Goal: Task Accomplishment & Management: Use online tool/utility

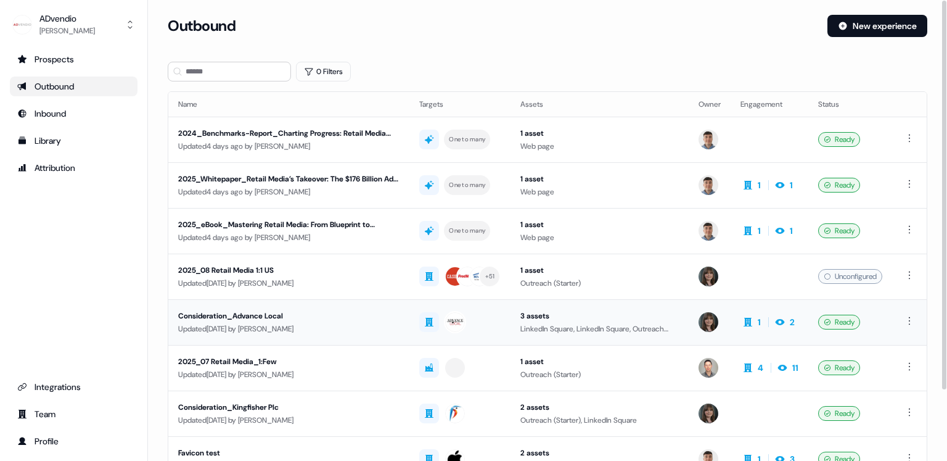
click at [263, 310] on div "Consideration_Advance Local" at bounding box center [288, 316] width 221 height 12
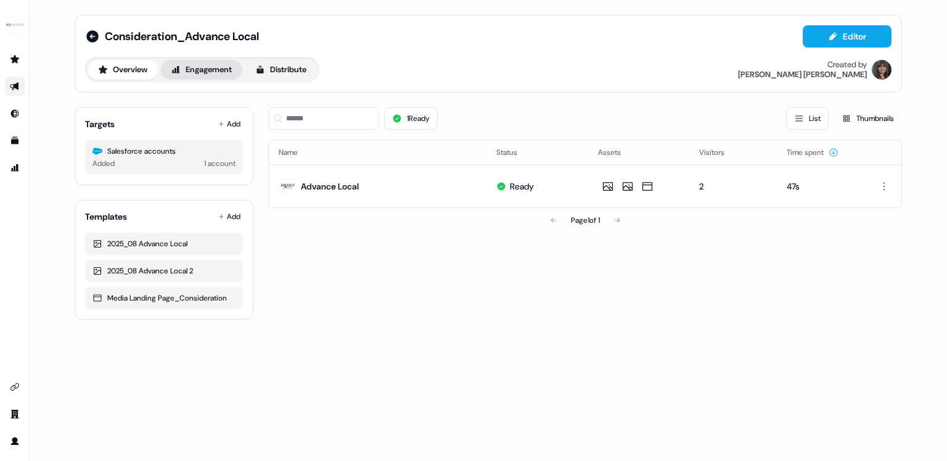
drag, startPoint x: 214, startPoint y: 75, endPoint x: 219, endPoint y: 79, distance: 6.6
click at [214, 75] on button "Engagement" at bounding box center [201, 70] width 82 height 20
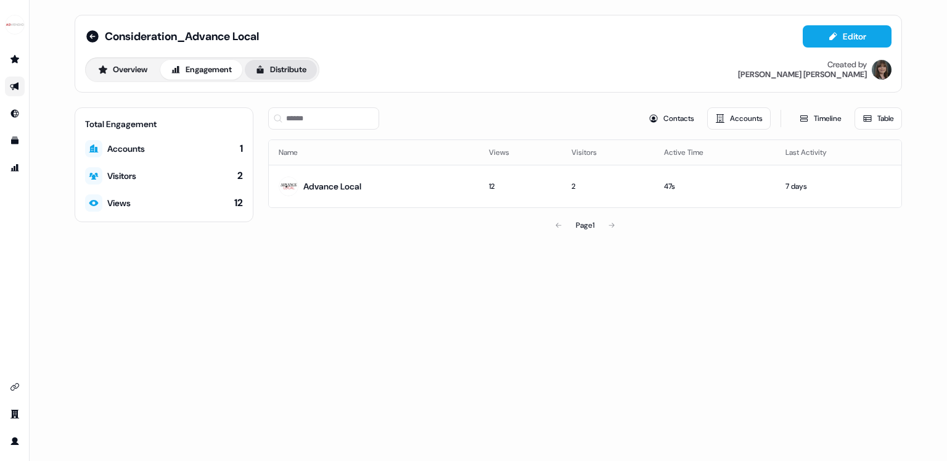
click at [279, 78] on button "Distribute" at bounding box center [281, 70] width 72 height 20
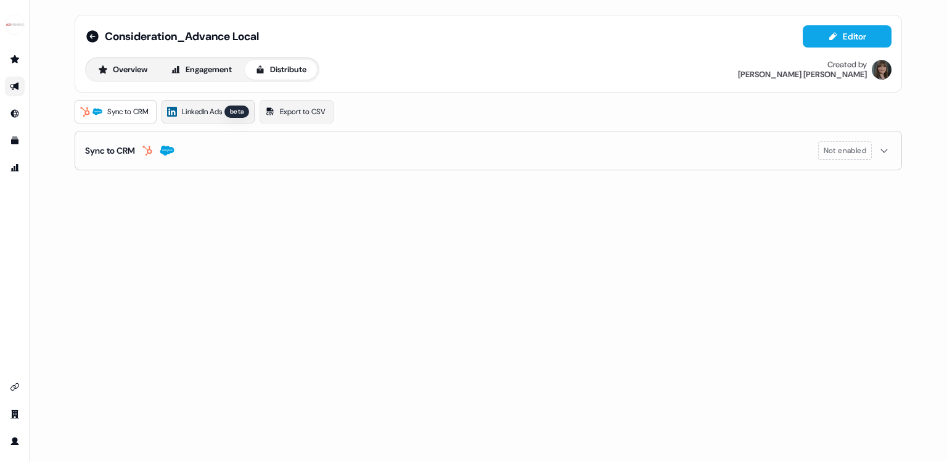
click at [213, 110] on span "LinkedIn Ads" at bounding box center [202, 111] width 40 height 12
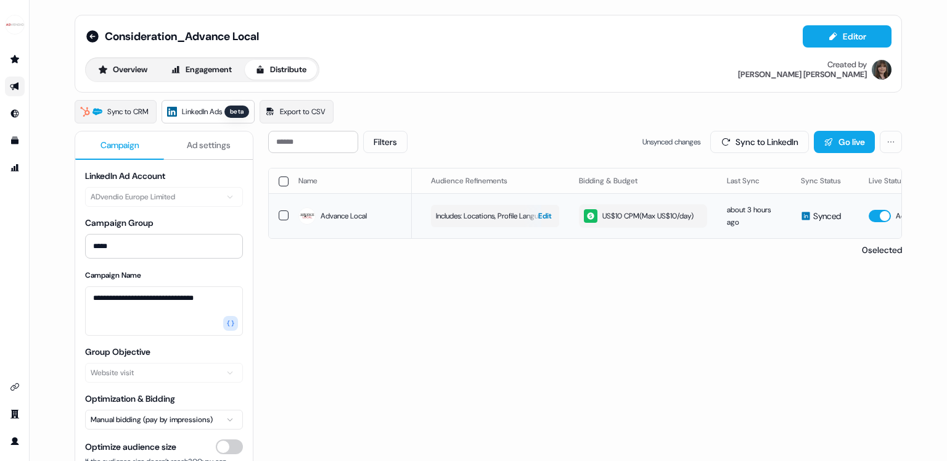
scroll to position [0, 274]
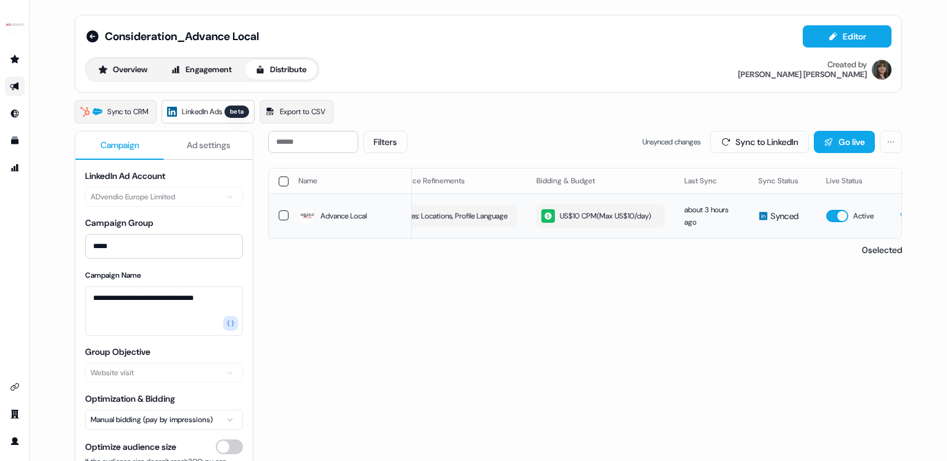
click at [596, 223] on div "US$10 CPM ( Max US$10/day )" at bounding box center [596, 216] width 110 height 14
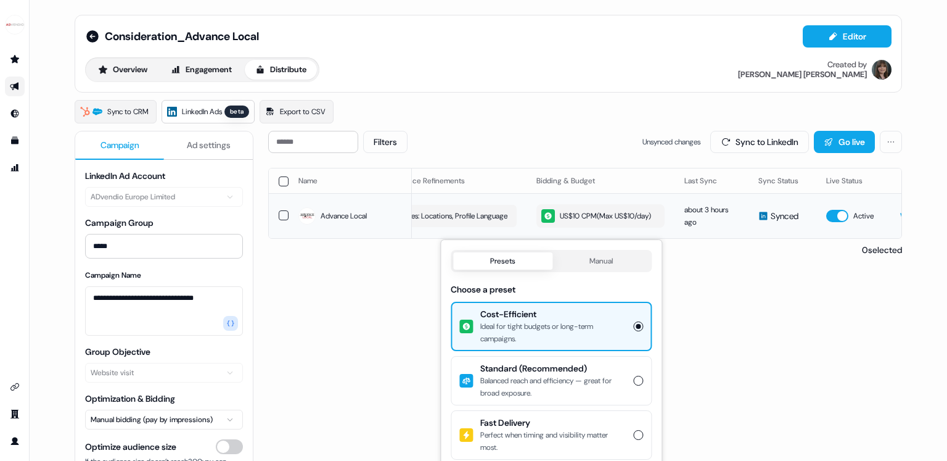
scroll to position [0, 273]
click at [709, 313] on div "Filters Unsynced changes Sync to LinkedIn Go live Name LinkedIn company Audienc…" at bounding box center [585, 350] width 634 height 438
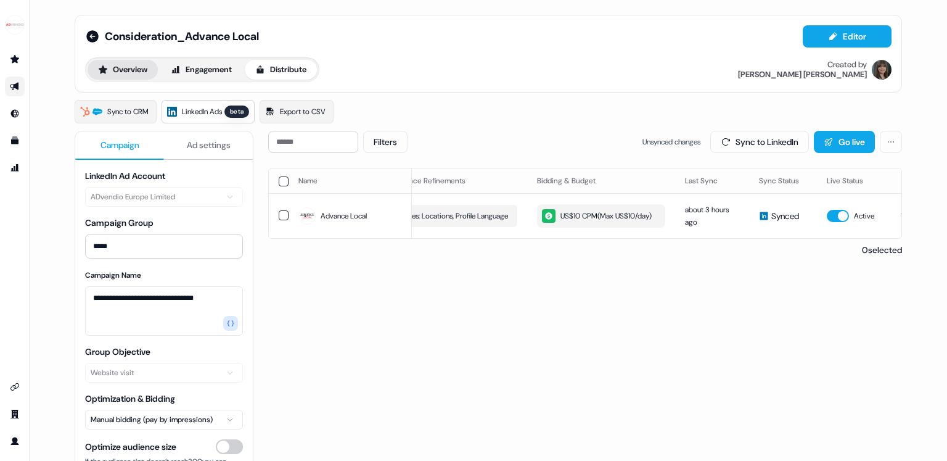
click at [147, 70] on button "Overview" at bounding box center [123, 70] width 70 height 20
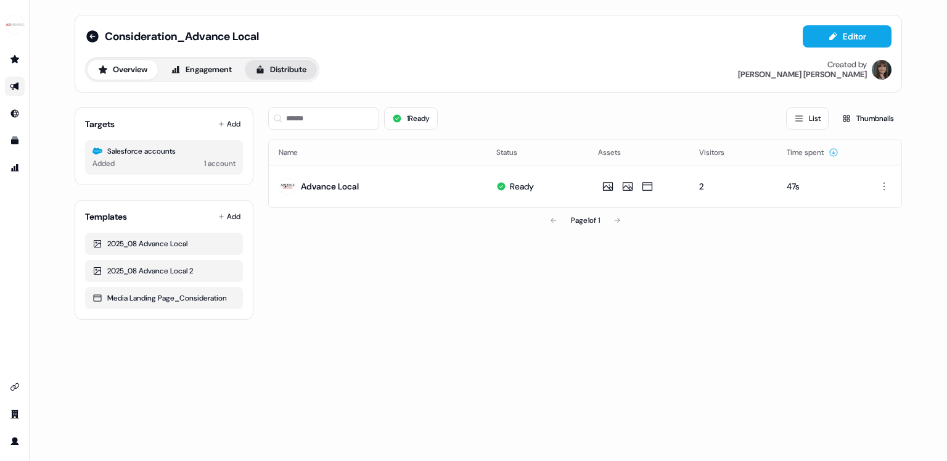
click at [279, 69] on button "Distribute" at bounding box center [281, 70] width 72 height 20
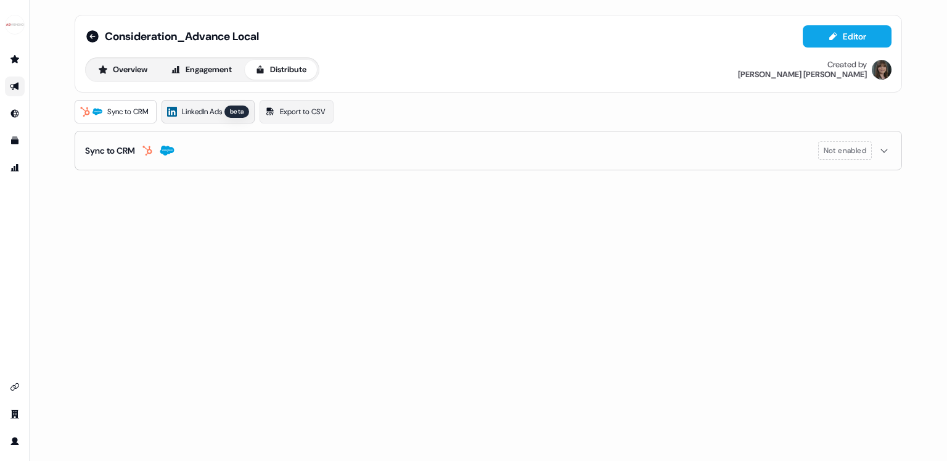
click at [238, 109] on div "beta" at bounding box center [236, 111] width 25 height 12
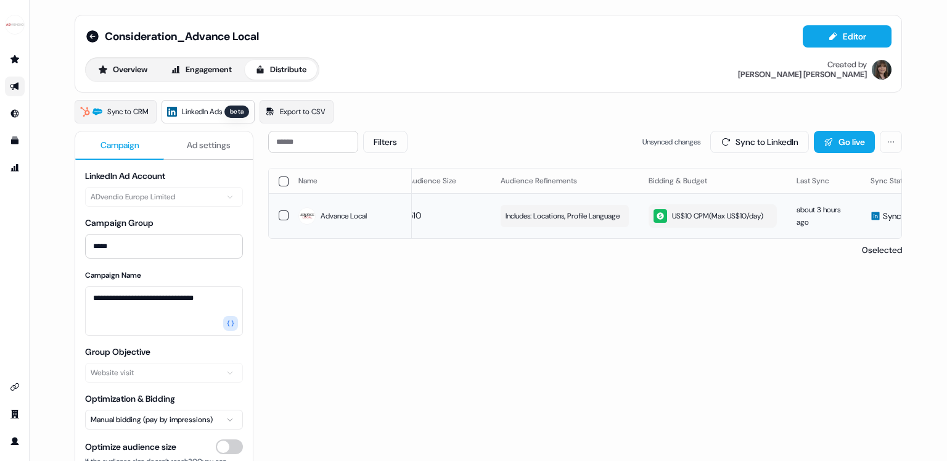
scroll to position [0, 207]
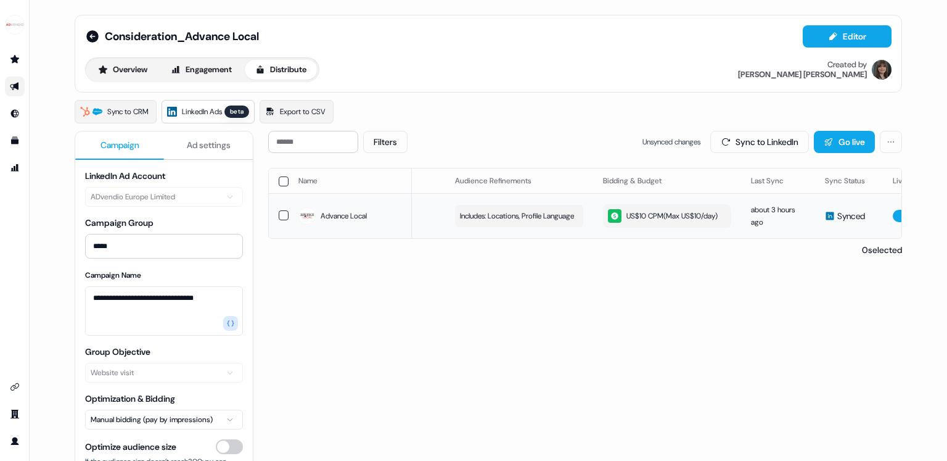
click at [669, 223] on div "US$10 CPM ( Max US$10/day )" at bounding box center [663, 216] width 110 height 14
click at [747, 143] on button "Sync to LinkedIn" at bounding box center [759, 142] width 99 height 22
click at [136, 72] on button "Overview" at bounding box center [123, 70] width 70 height 20
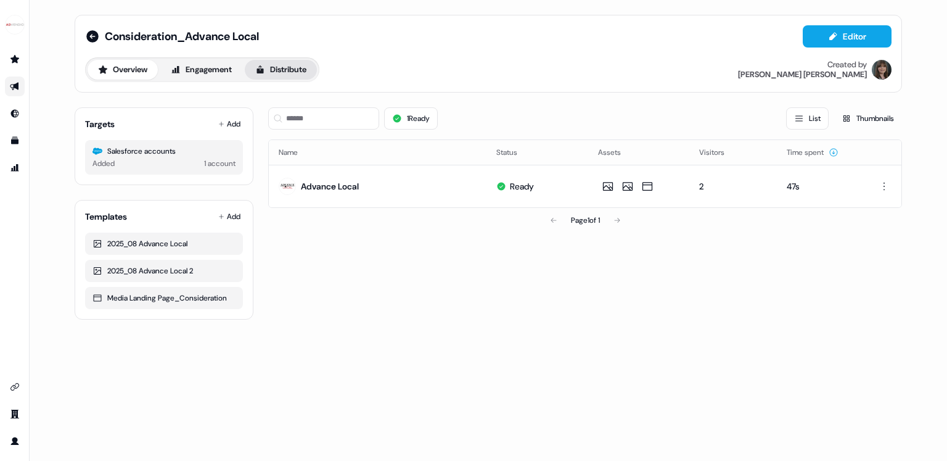
click at [293, 75] on button "Distribute" at bounding box center [281, 70] width 72 height 20
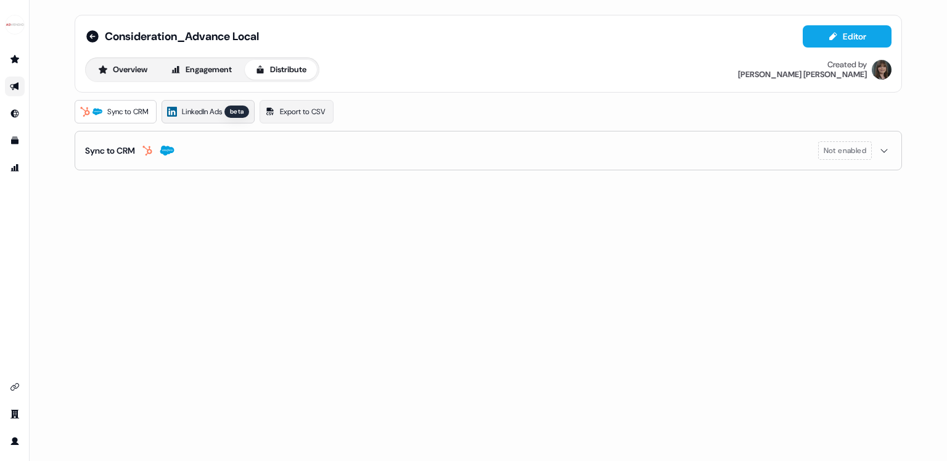
click at [218, 117] on span "LinkedIn Ads" at bounding box center [202, 111] width 40 height 12
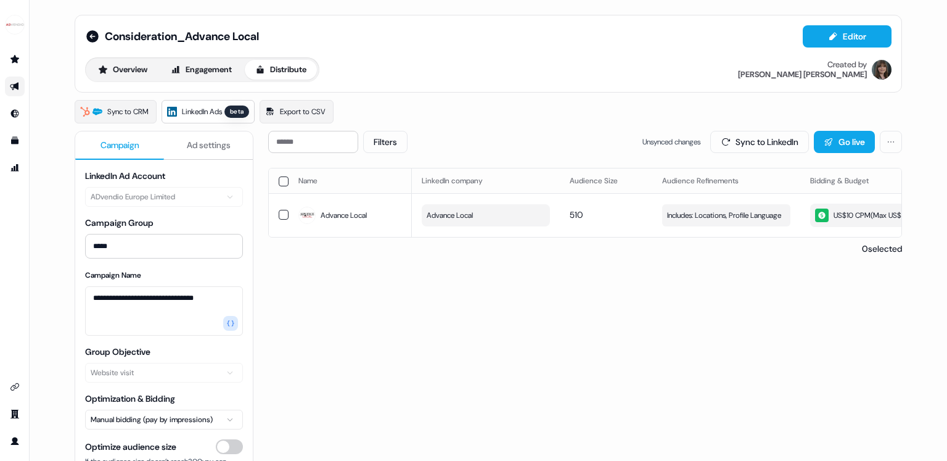
click at [203, 140] on span "Ad settings" at bounding box center [209, 145] width 44 height 12
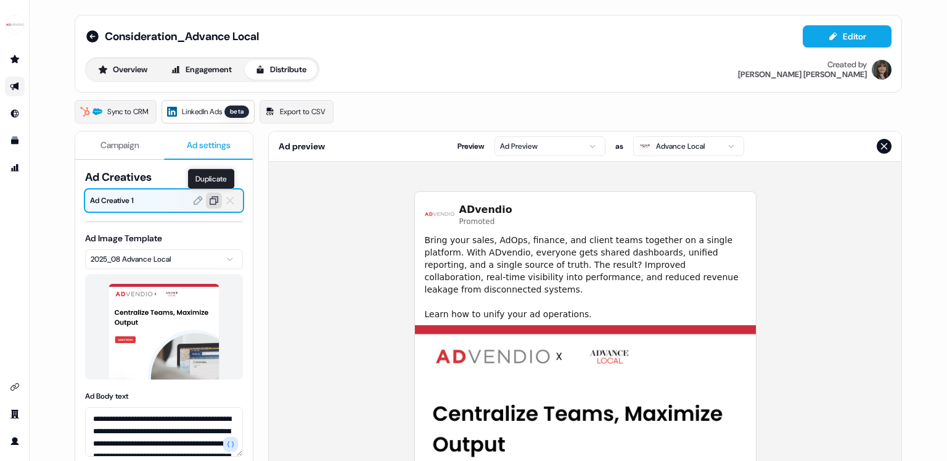
click at [208, 201] on icon at bounding box center [213, 200] width 11 height 11
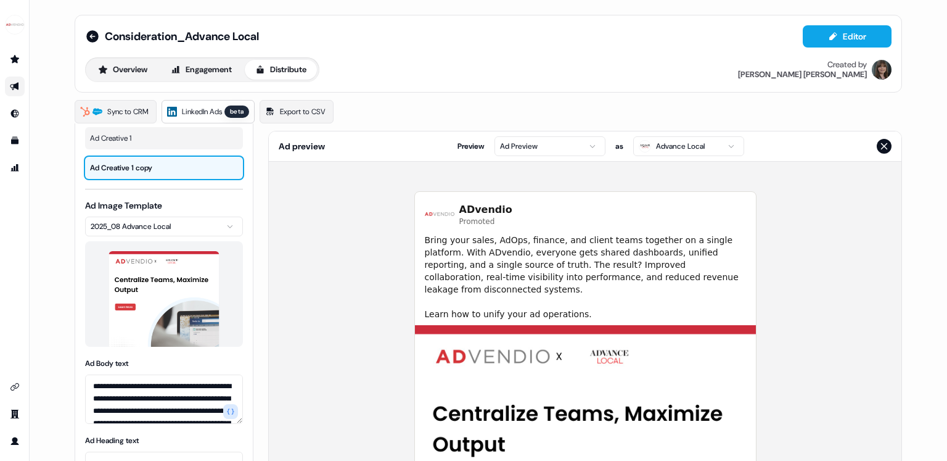
scroll to position [64, 0]
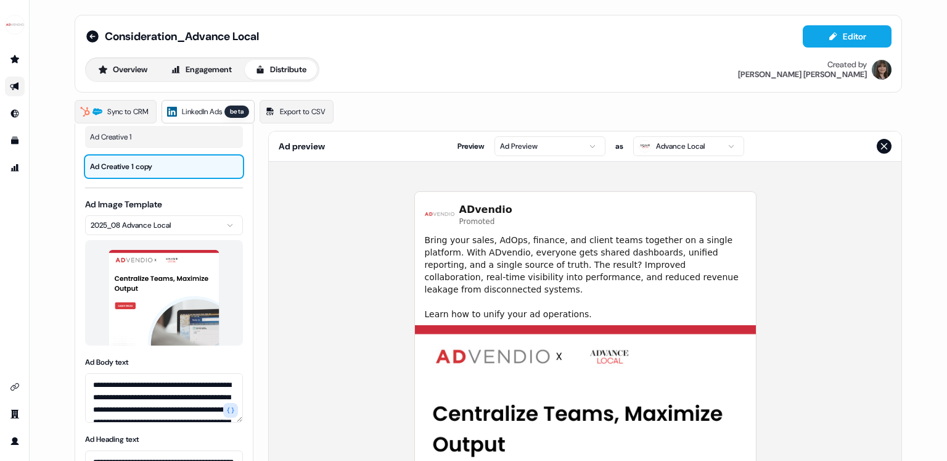
click at [202, 213] on div "Ad Image Template 2025_08 Advance Local" at bounding box center [164, 271] width 158 height 147
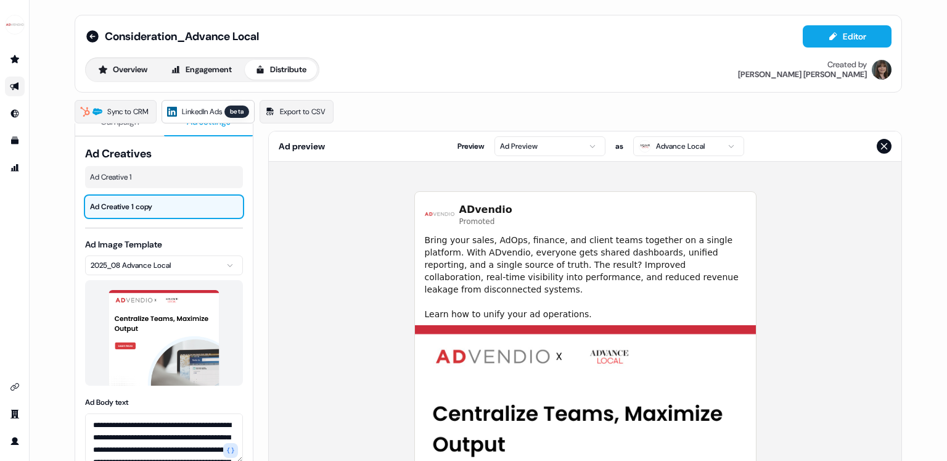
scroll to position [13, 0]
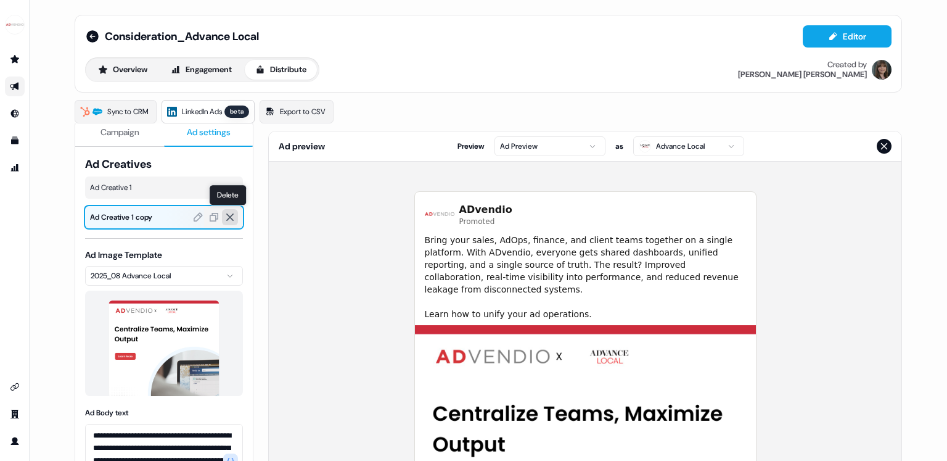
click at [231, 216] on icon at bounding box center [229, 217] width 11 height 11
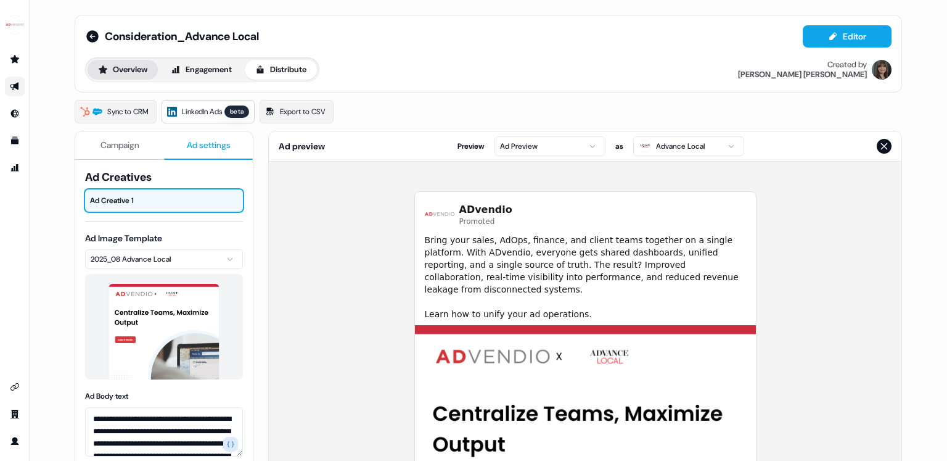
click at [135, 74] on button "Overview" at bounding box center [123, 70] width 70 height 20
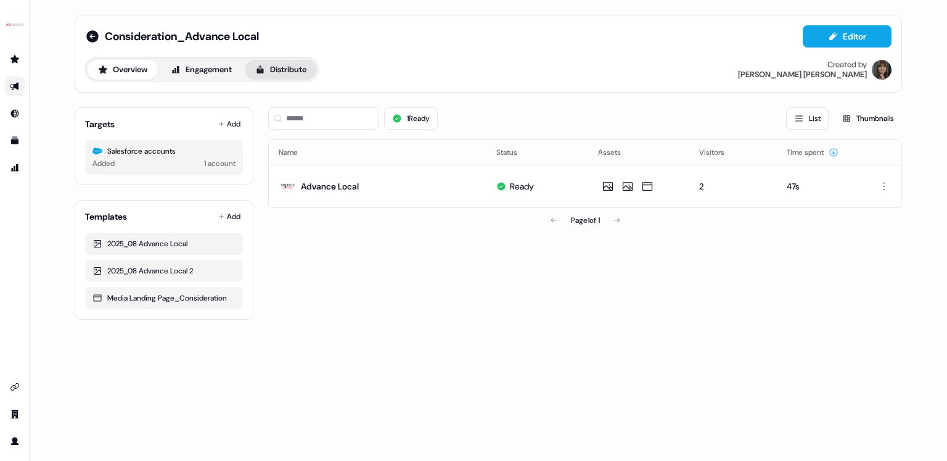
click at [298, 67] on button "Distribute" at bounding box center [281, 70] width 72 height 20
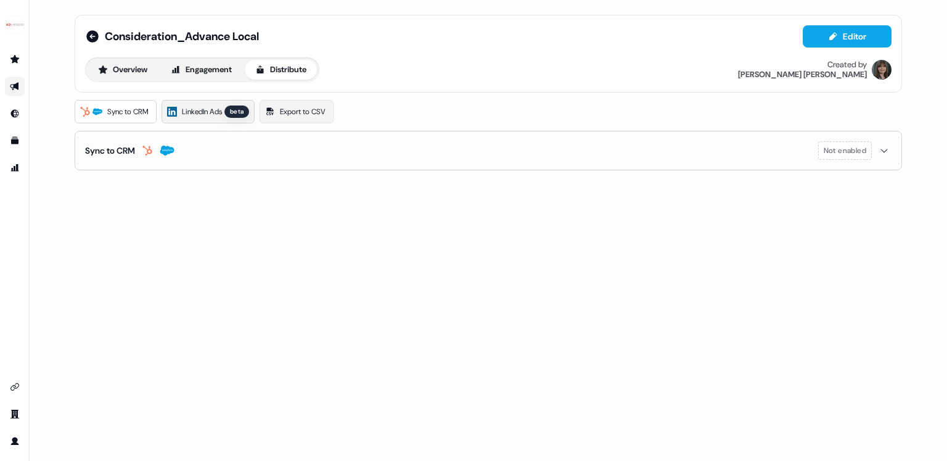
click at [215, 112] on span "LinkedIn Ads" at bounding box center [202, 111] width 40 height 12
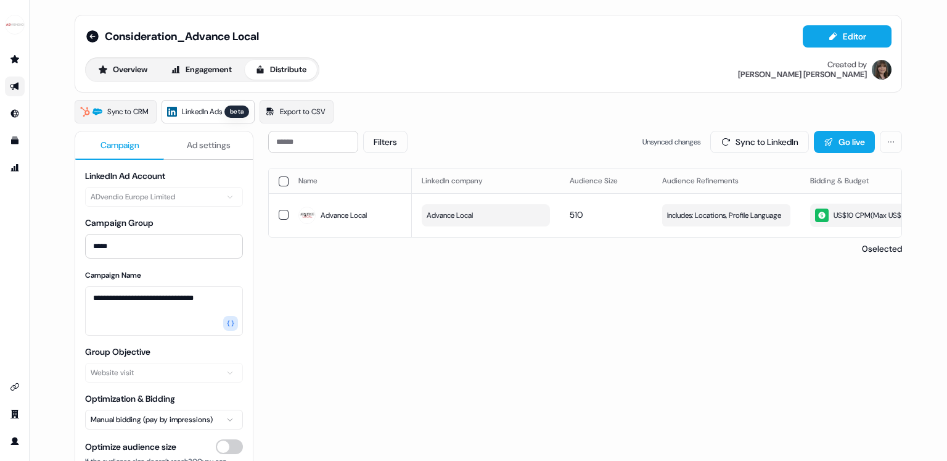
click at [212, 142] on span "Ad settings" at bounding box center [209, 145] width 44 height 12
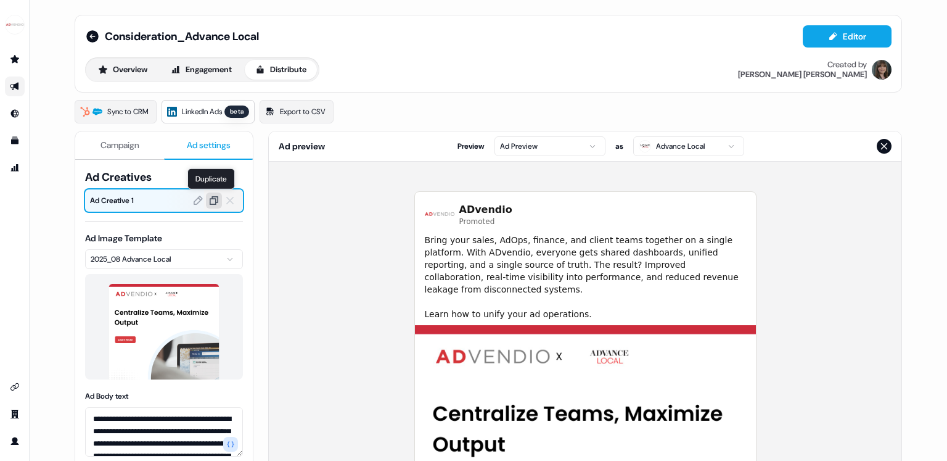
click at [212, 200] on icon at bounding box center [213, 200] width 11 height 11
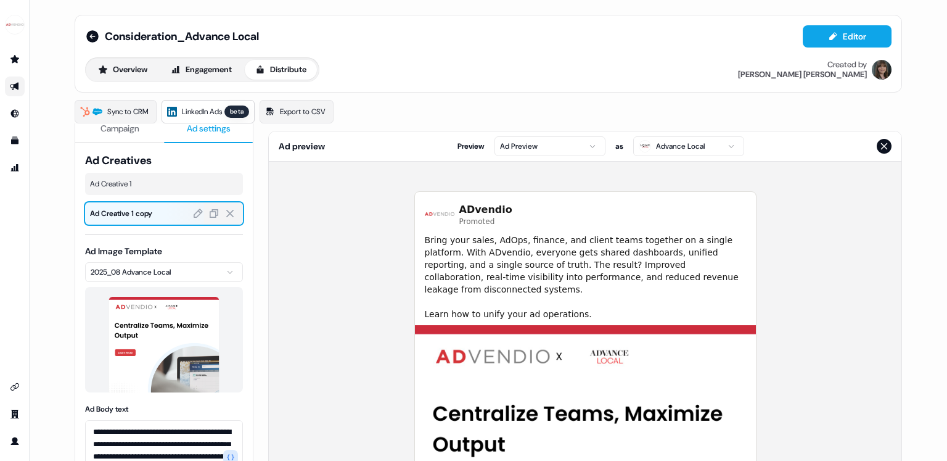
scroll to position [22, 0]
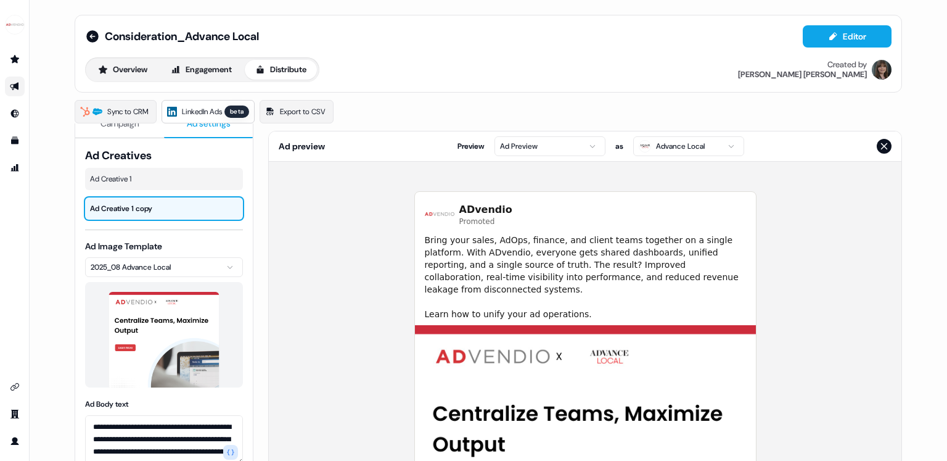
click at [158, 268] on html "**********" at bounding box center [473, 230] width 947 height 461
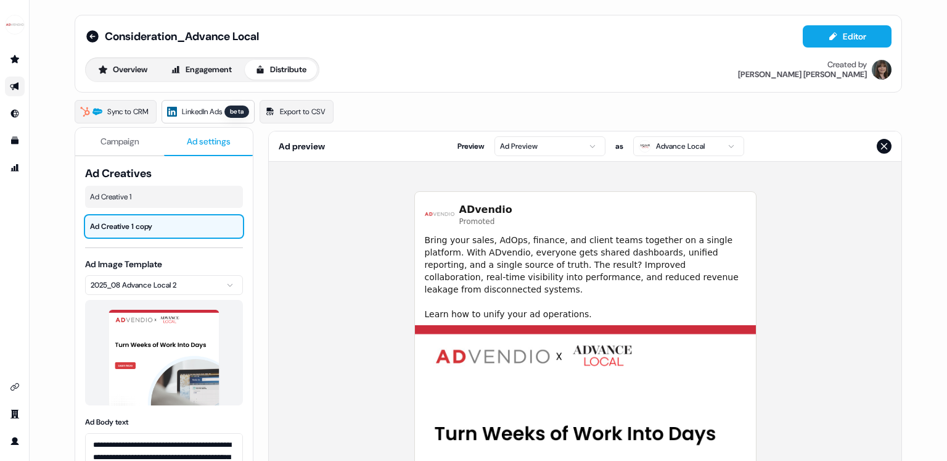
scroll to position [0, 0]
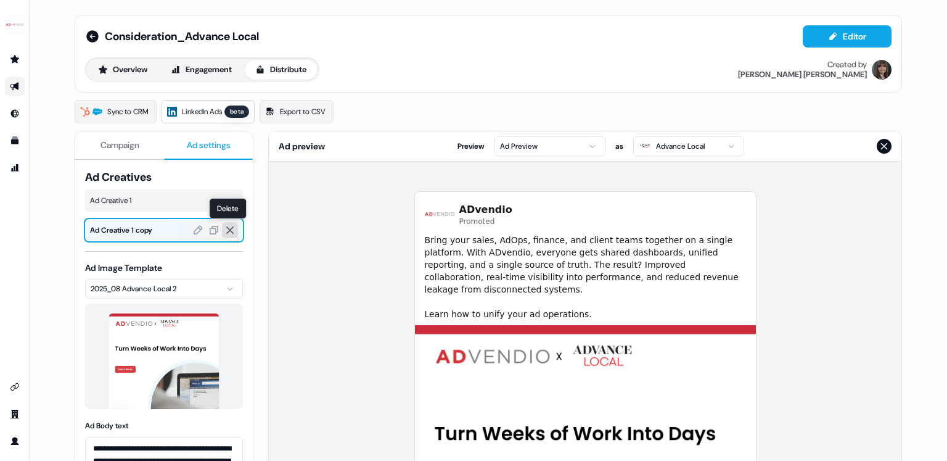
click at [226, 230] on icon at bounding box center [229, 229] width 11 height 11
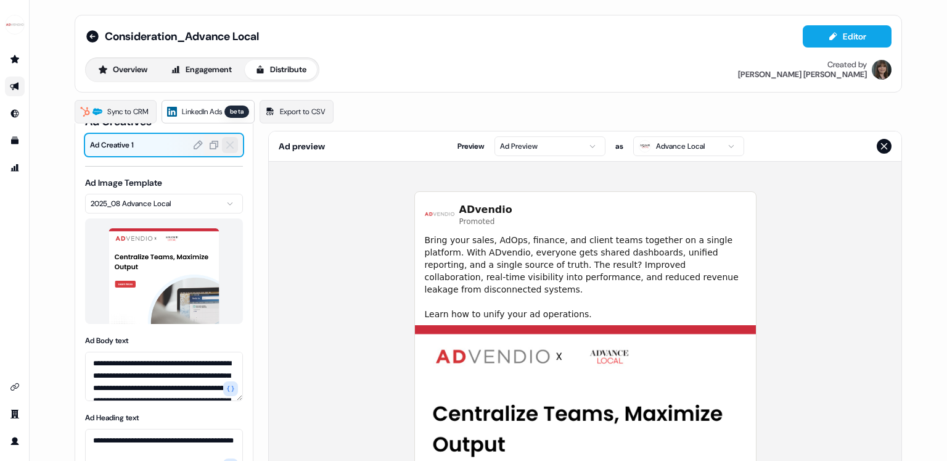
scroll to position [56, 0]
click at [212, 141] on icon at bounding box center [213, 144] width 11 height 11
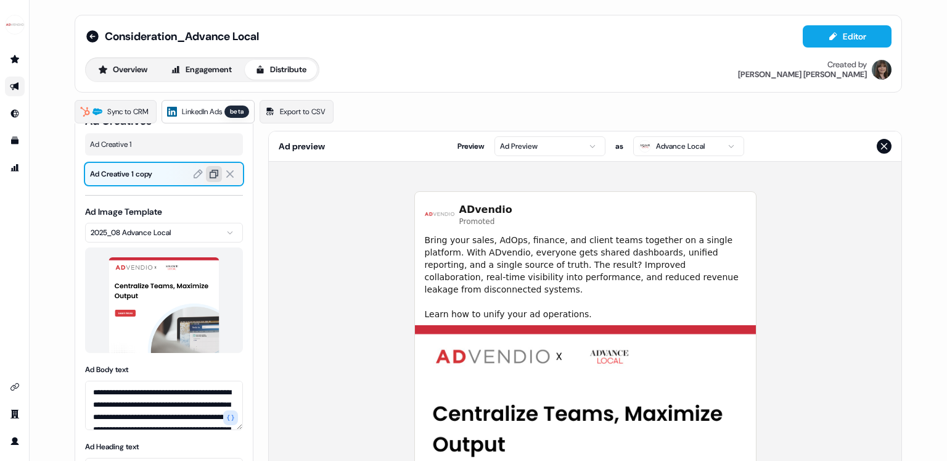
click at [206, 166] on button at bounding box center [214, 174] width 16 height 16
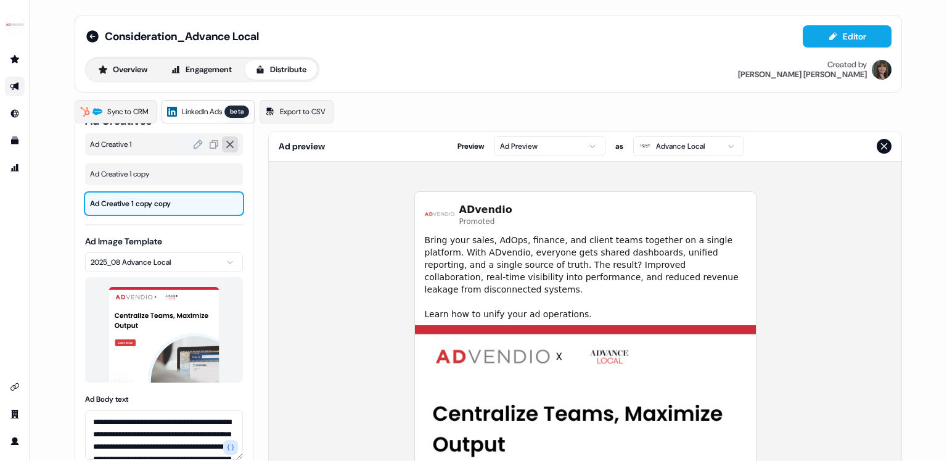
click at [229, 206] on icon at bounding box center [229, 203] width 11 height 11
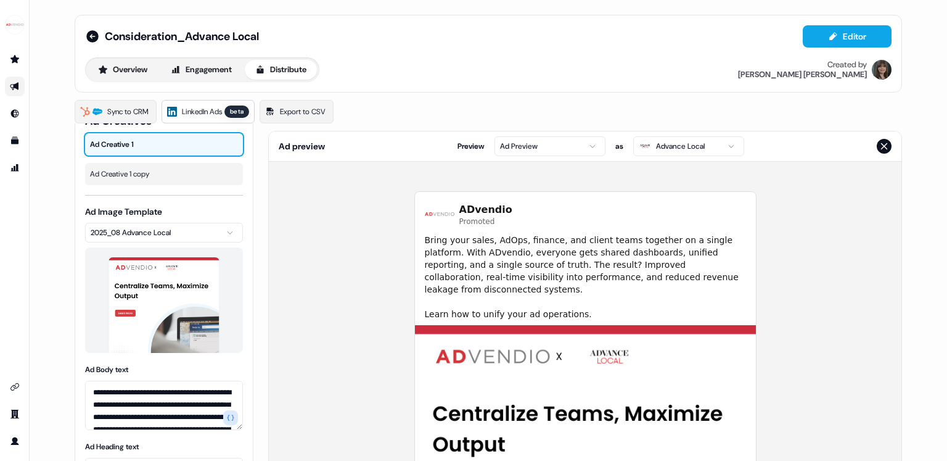
scroll to position [0, 0]
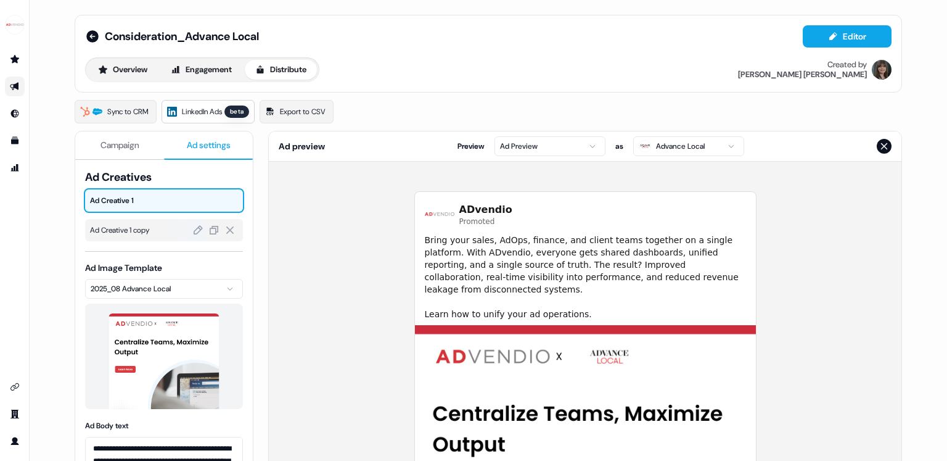
click at [151, 233] on span "Ad Creative 1 copy" at bounding box center [164, 230] width 148 height 12
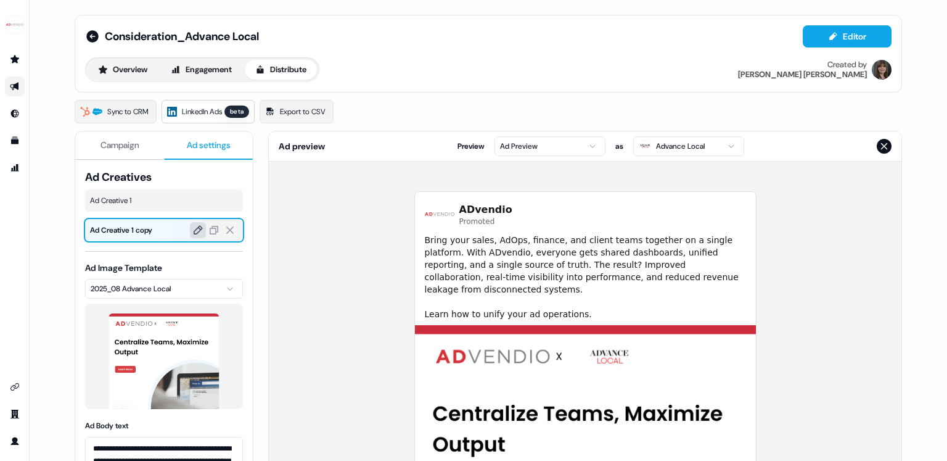
click at [192, 229] on icon at bounding box center [197, 229] width 11 height 11
drag, startPoint x: 164, startPoint y: 231, endPoint x: 132, endPoint y: 227, distance: 32.4
click at [132, 227] on div "Ad Creative 1 copy" at bounding box center [164, 230] width 158 height 22
click at [141, 229] on span "Ad Creative 1 copy" at bounding box center [164, 230] width 148 height 12
click at [192, 229] on icon at bounding box center [197, 229] width 11 height 11
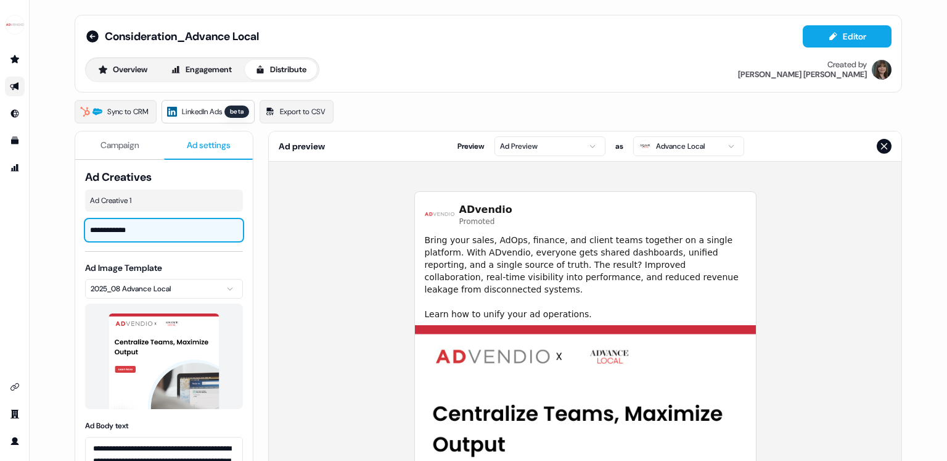
type input "**********"
click at [126, 247] on div "**********" at bounding box center [164, 453] width 158 height 567
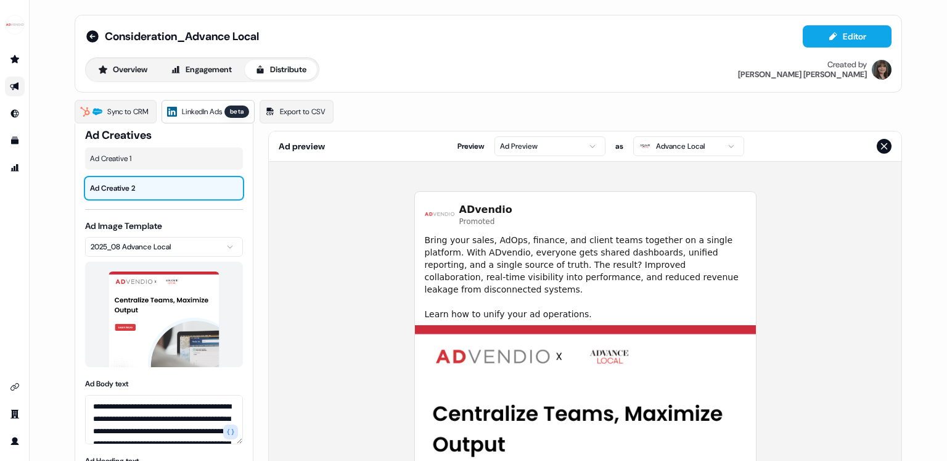
scroll to position [46, 0]
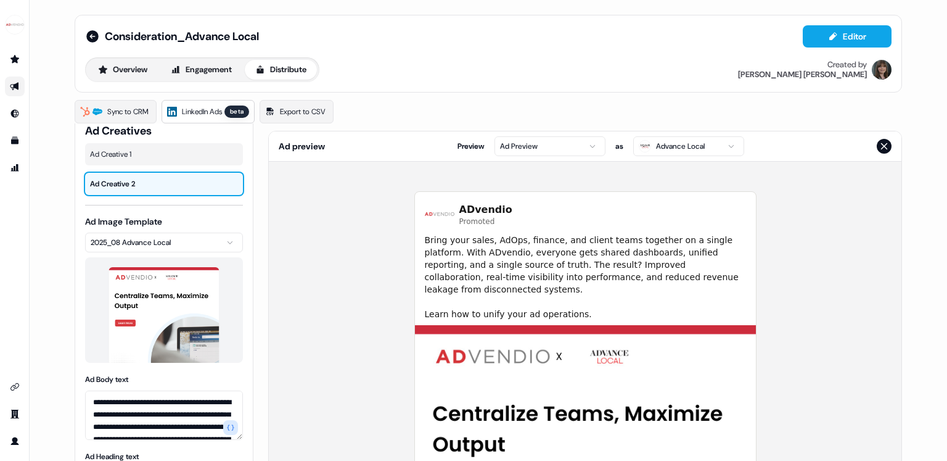
click at [138, 240] on html "**********" at bounding box center [473, 230] width 947 height 461
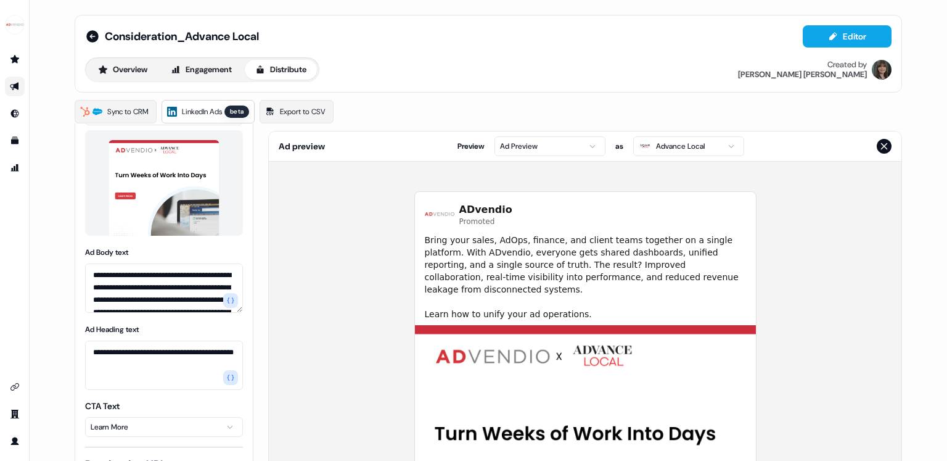
scroll to position [175, 0]
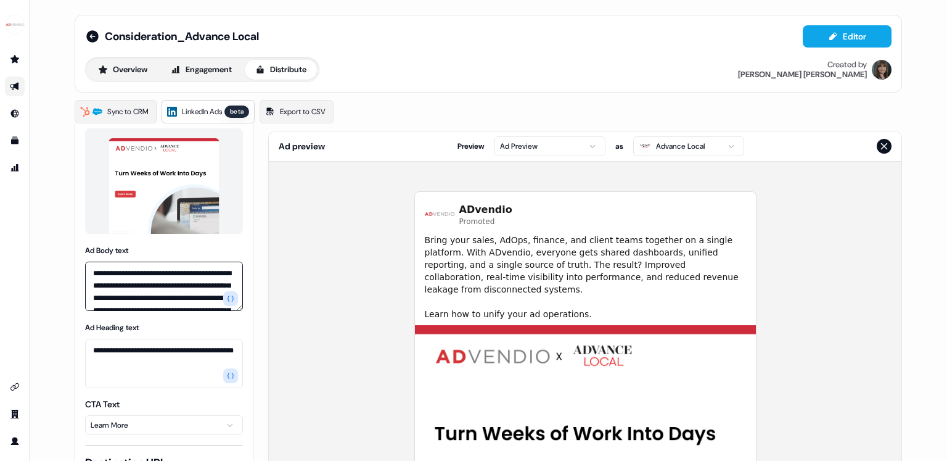
click at [132, 283] on textarea "**********" at bounding box center [164, 285] width 158 height 49
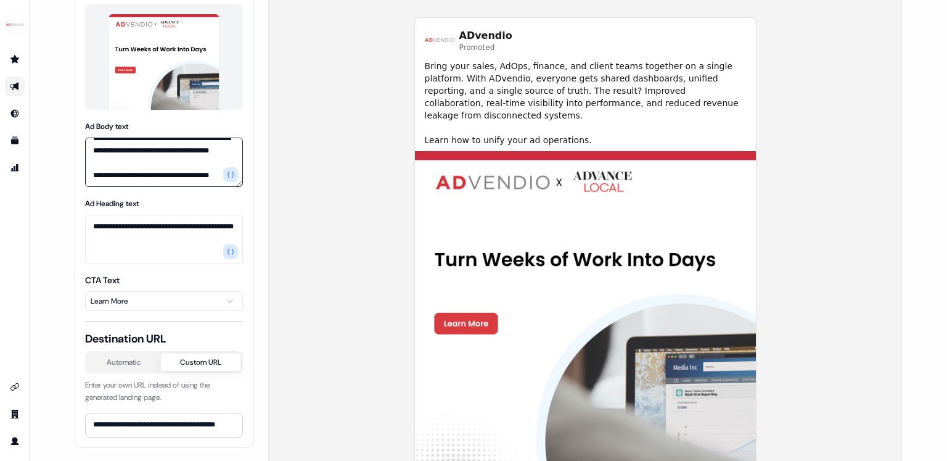
scroll to position [0, 0]
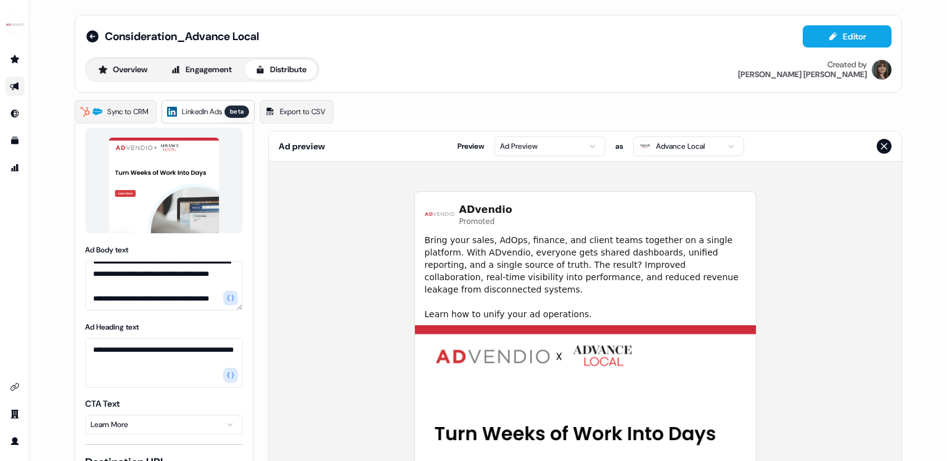
click at [206, 107] on span "LinkedIn Ads" at bounding box center [202, 111] width 40 height 12
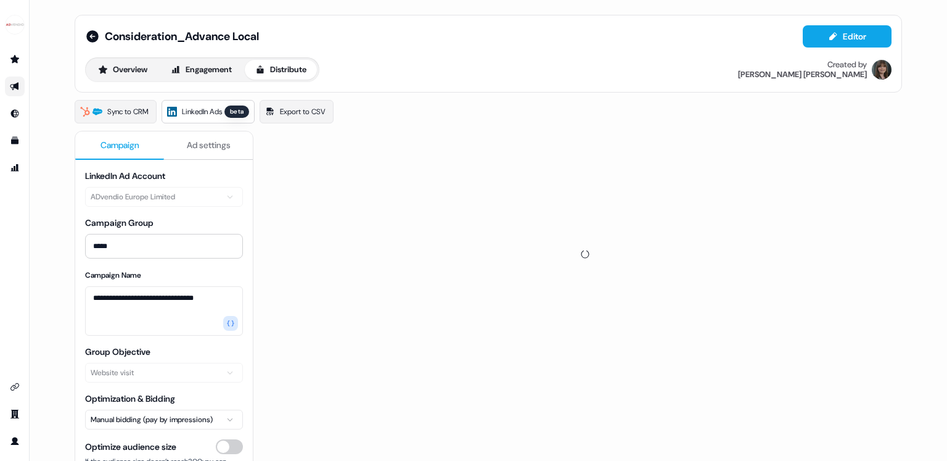
click at [125, 142] on span "Campaign" at bounding box center [120, 145] width 39 height 12
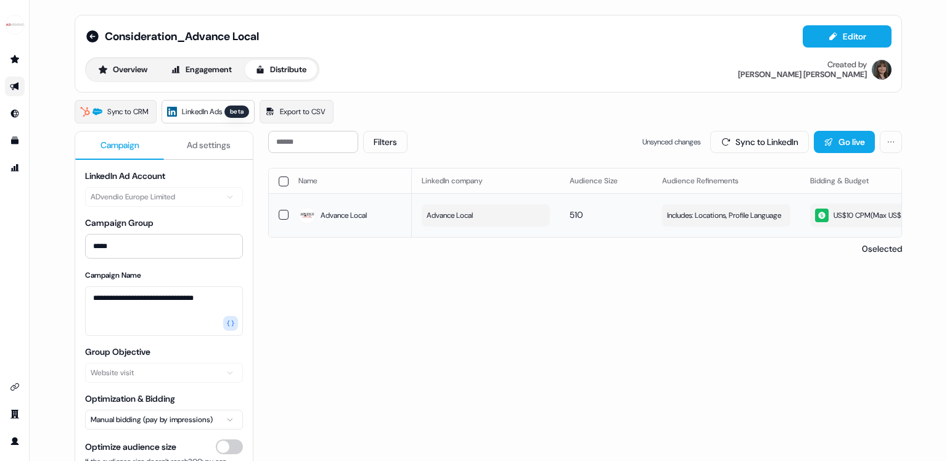
scroll to position [0, 348]
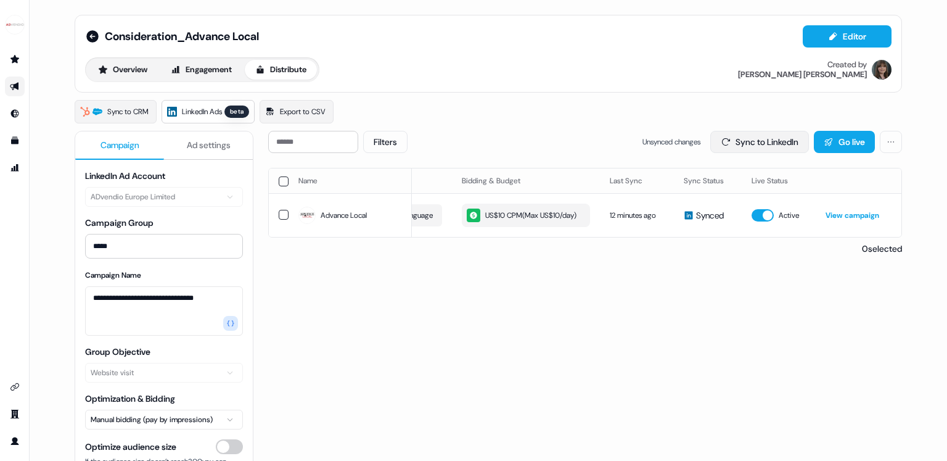
click at [771, 142] on button "Sync to LinkedIn" at bounding box center [759, 142] width 99 height 22
click at [524, 222] on div "US$10 CPM ( Max US$10/day )" at bounding box center [522, 215] width 110 height 14
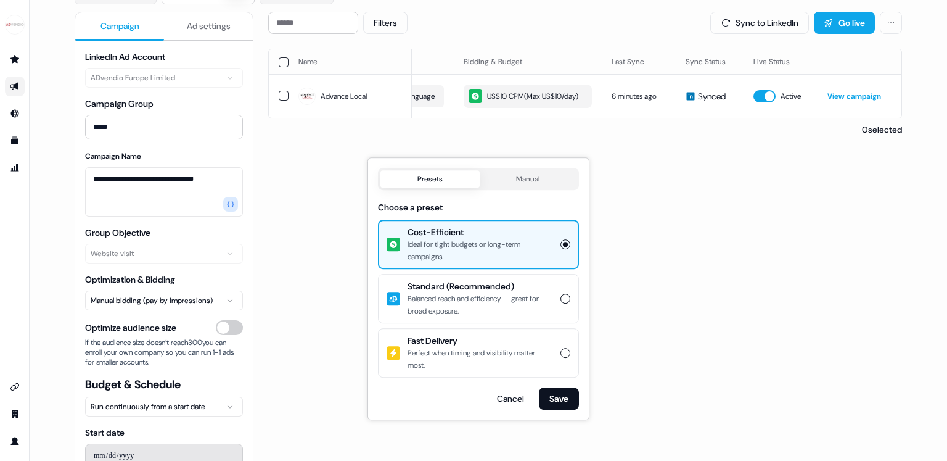
scroll to position [123, 0]
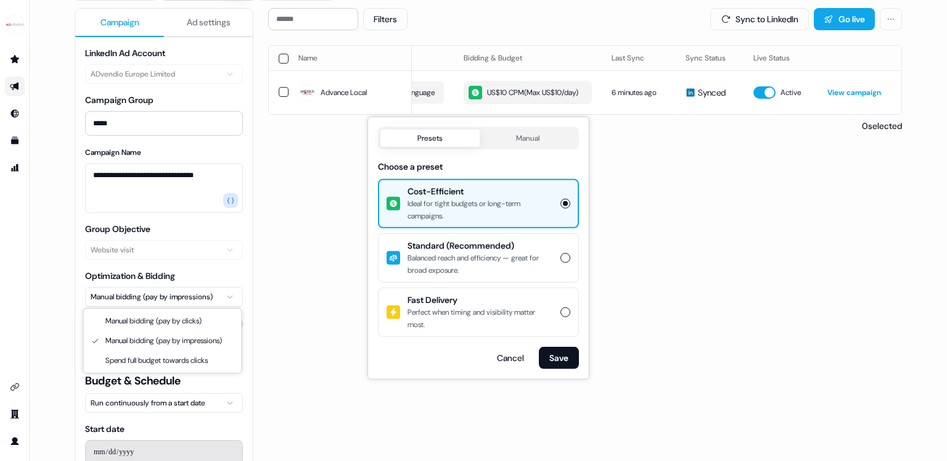
click at [211, 295] on html "**********" at bounding box center [473, 230] width 947 height 461
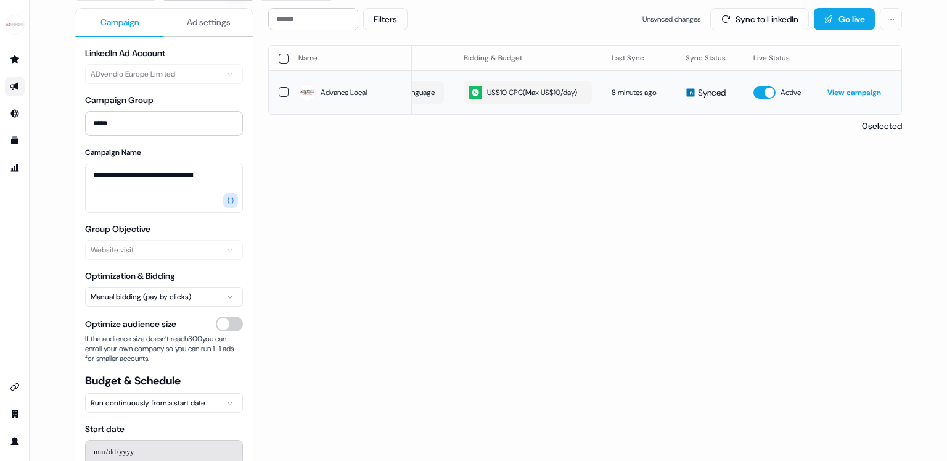
click at [530, 92] on div "US$10 CPC ( Max US$10/day )" at bounding box center [523, 93] width 109 height 14
